Goal: Task Accomplishment & Management: Use online tool/utility

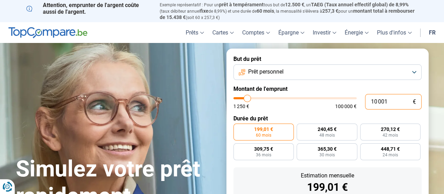
drag, startPoint x: 391, startPoint y: 103, endPoint x: 214, endPoint y: 109, distance: 177.4
click at [215, 108] on div "Simulez votre prêt rapidement But du prêt Prêt personnel Montant de l'emprunt 1…" at bounding box center [222, 156] width 421 height 217
type input "5"
type input "1250"
type input "50"
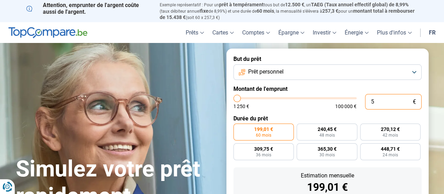
type input "1250"
type input "500"
type input "1250"
type input "5 000"
type input "5000"
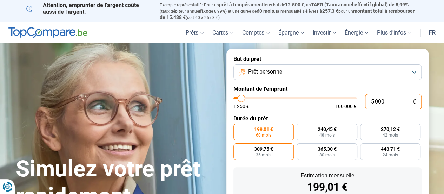
radio input "true"
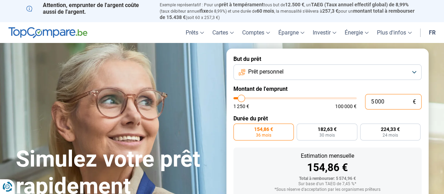
type input "5 000"
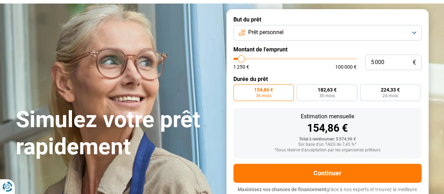
click at [265, 132] on div "Estimation mensuelle 154,86 € Total à rembourser: 5 574,96 € Sur base d'un TAEG…" at bounding box center [328, 133] width 188 height 50
